Goal: Information Seeking & Learning: Learn about a topic

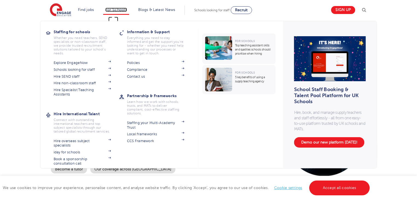
click at [116, 9] on link "For Schools" at bounding box center [116, 10] width 22 height 4
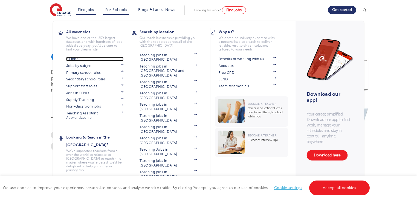
click at [87, 58] on link "All jobs" at bounding box center [95, 59] width 58 height 4
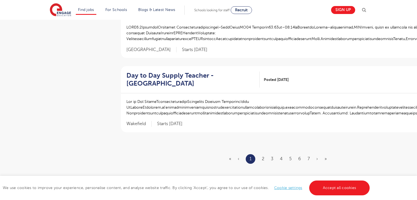
scroll to position [679, 0]
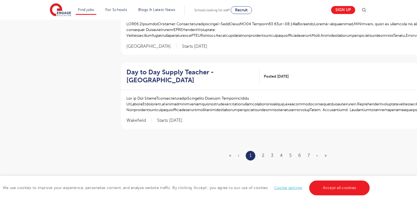
click at [261, 154] on ul "« ‹ 1 2 3 4 5 6 7 › »" at bounding box center [281, 156] width 104 height 10
click at [263, 154] on link "2" at bounding box center [263, 155] width 2 height 5
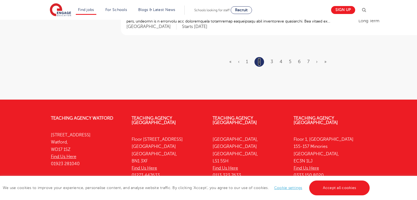
scroll to position [737, 0]
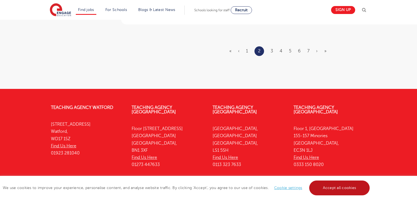
click at [352, 187] on link "Accept all cookies" at bounding box center [339, 187] width 61 height 15
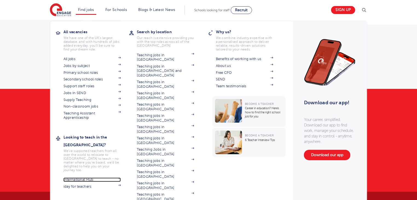
click at [89, 177] on link "International Hub" at bounding box center [93, 179] width 58 height 4
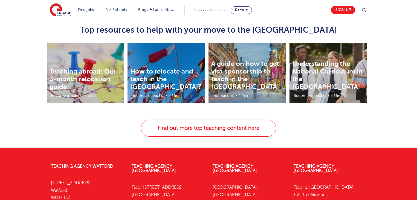
scroll to position [1030, 0]
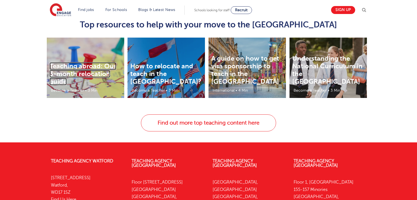
click at [76, 62] on link "Teaching abroad: Our 3-month relocation guide" at bounding box center [83, 73] width 67 height 23
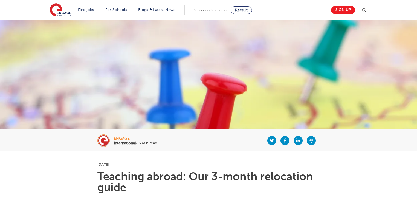
scroll to position [153, 0]
